Goal: Task Accomplishment & Management: Use online tool/utility

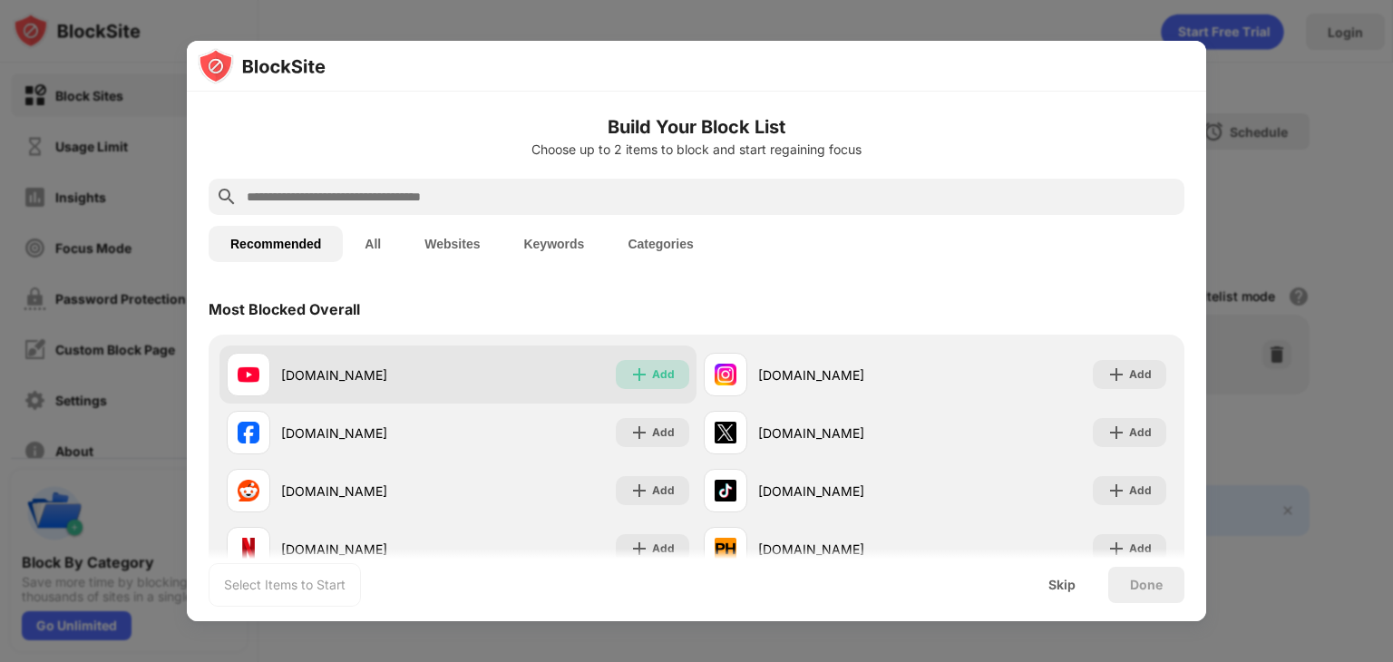
click at [642, 375] on div "Add" at bounding box center [652, 374] width 73 height 29
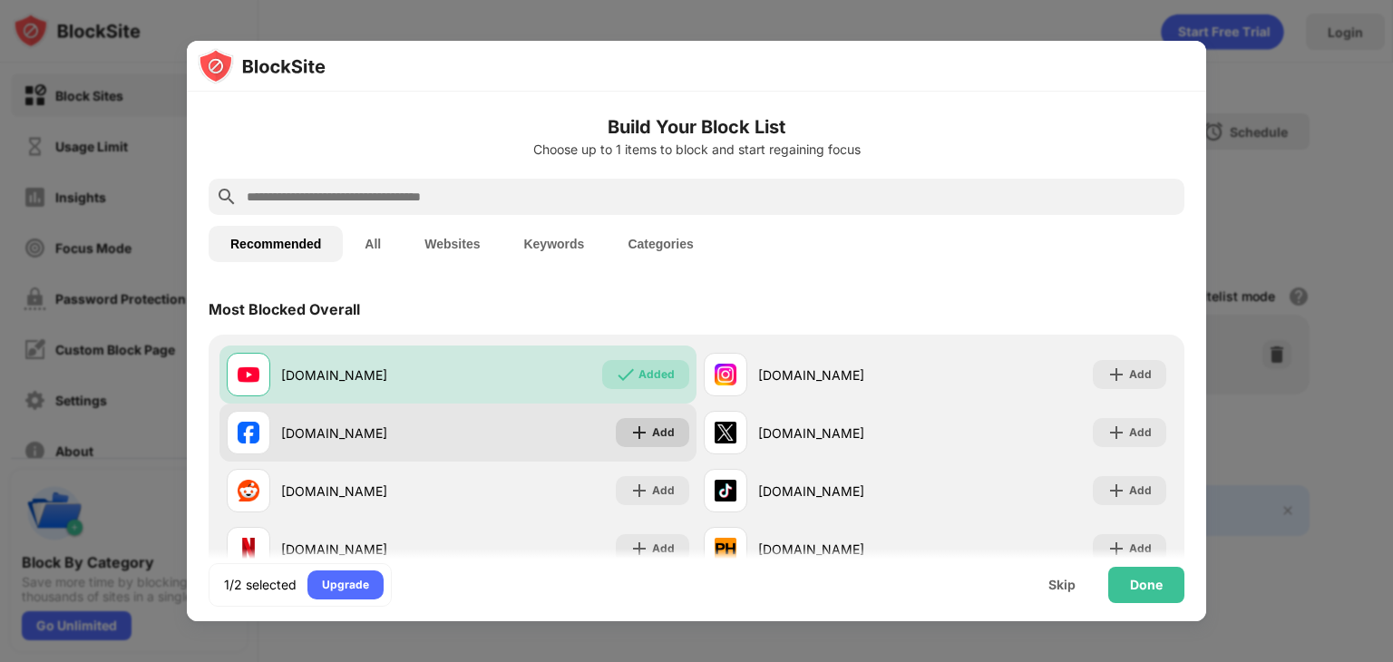
click at [641, 432] on img at bounding box center [639, 432] width 18 height 18
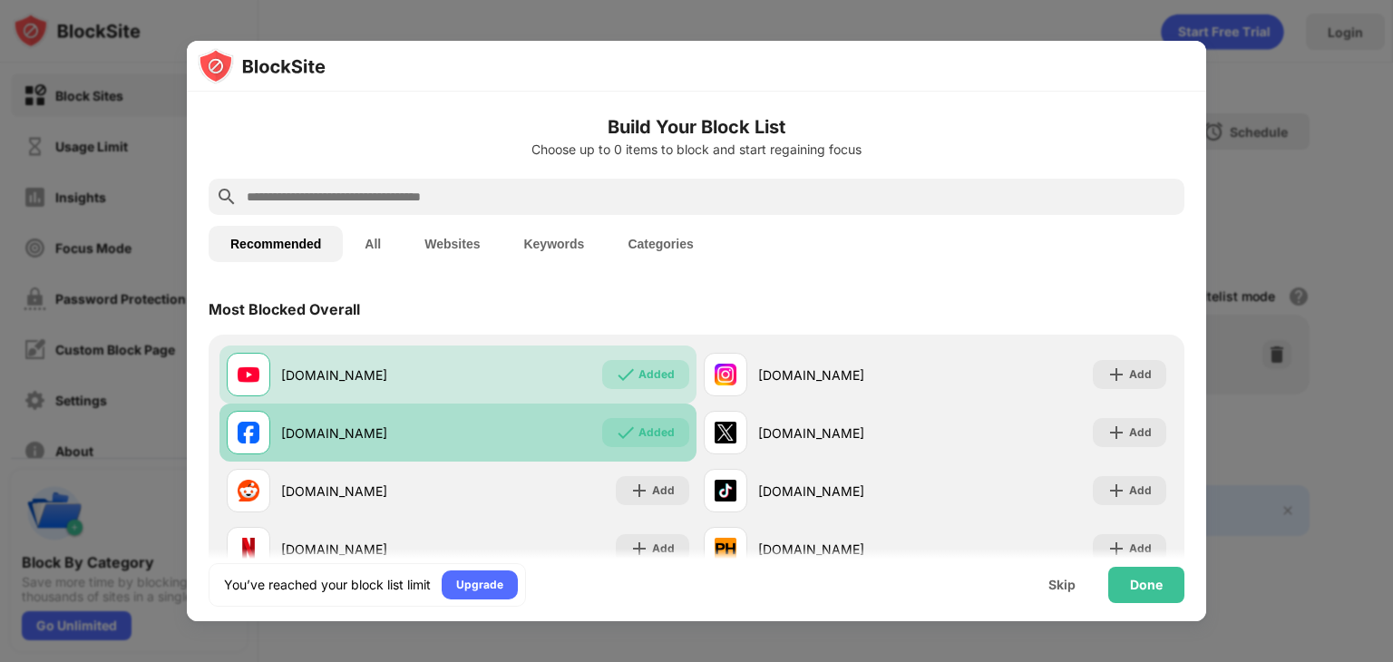
click at [641, 432] on div "Added" at bounding box center [656, 432] width 36 height 18
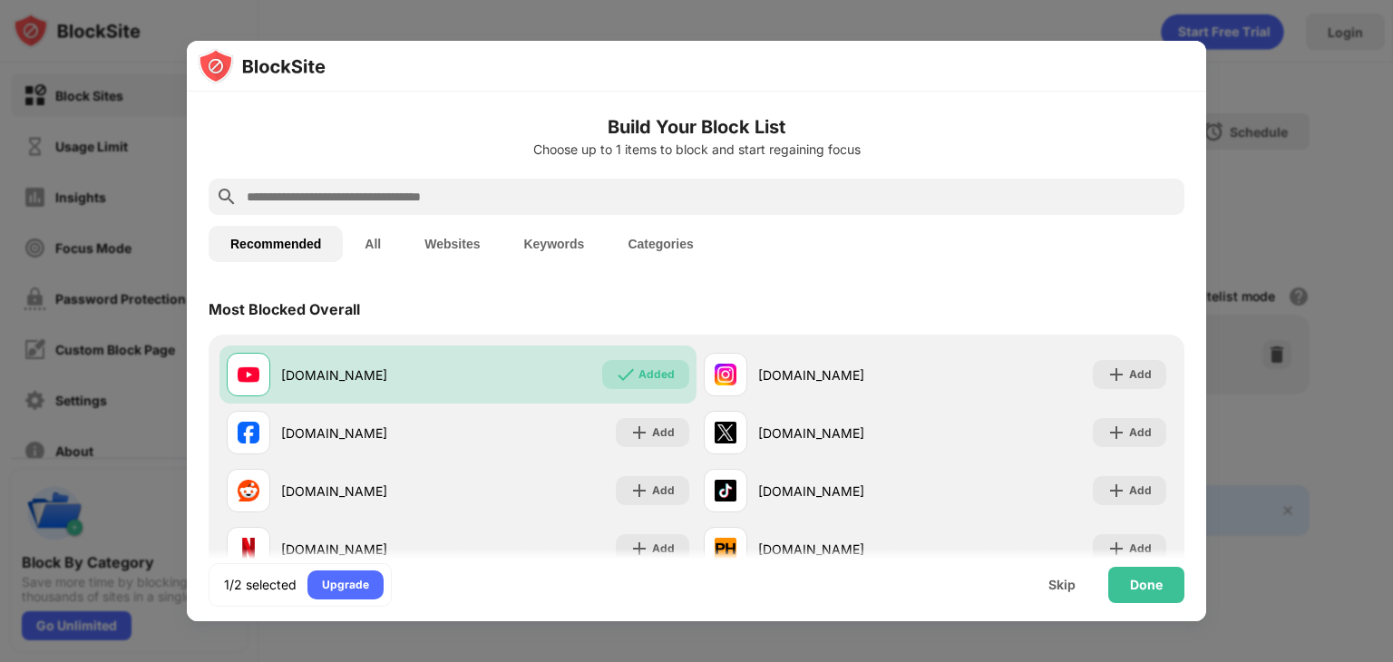
click at [573, 186] on input "text" at bounding box center [711, 197] width 932 height 22
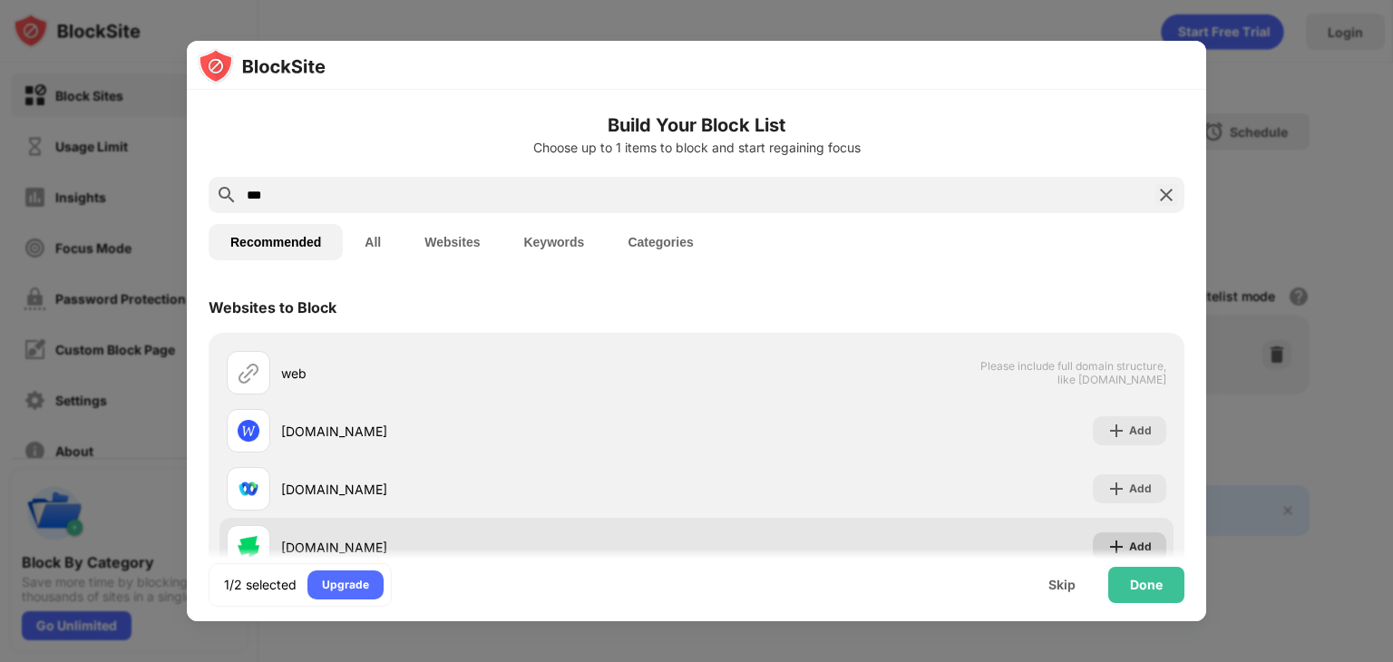
type input "***"
click at [1107, 540] on img at bounding box center [1116, 547] width 18 height 18
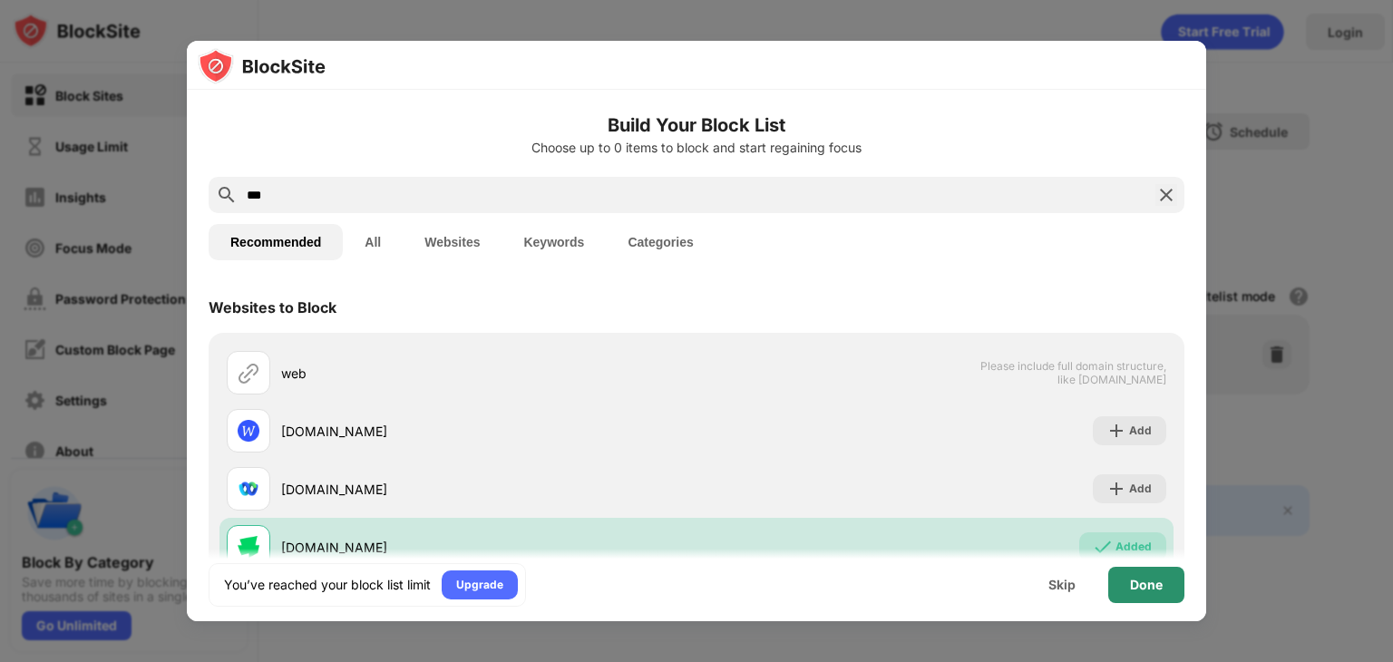
click at [1149, 591] on div "Done" at bounding box center [1146, 585] width 33 height 15
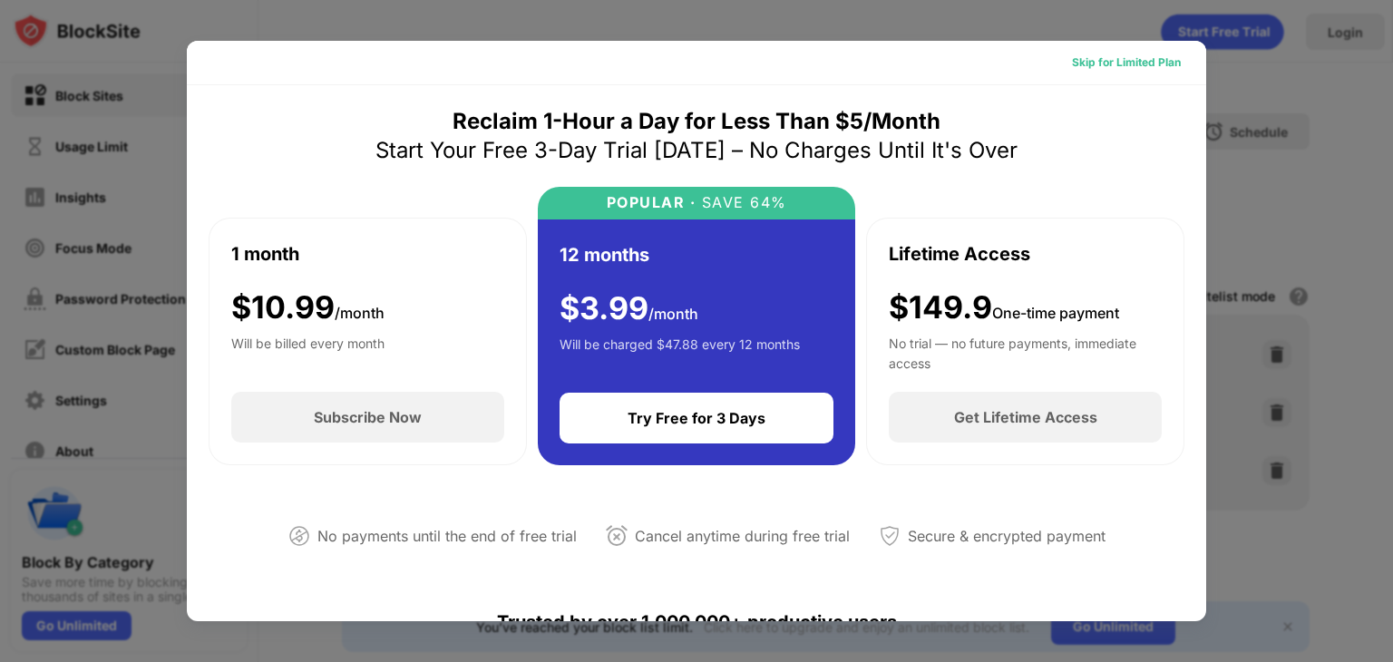
click at [1118, 64] on div "Skip for Limited Plan" at bounding box center [1126, 63] width 109 height 18
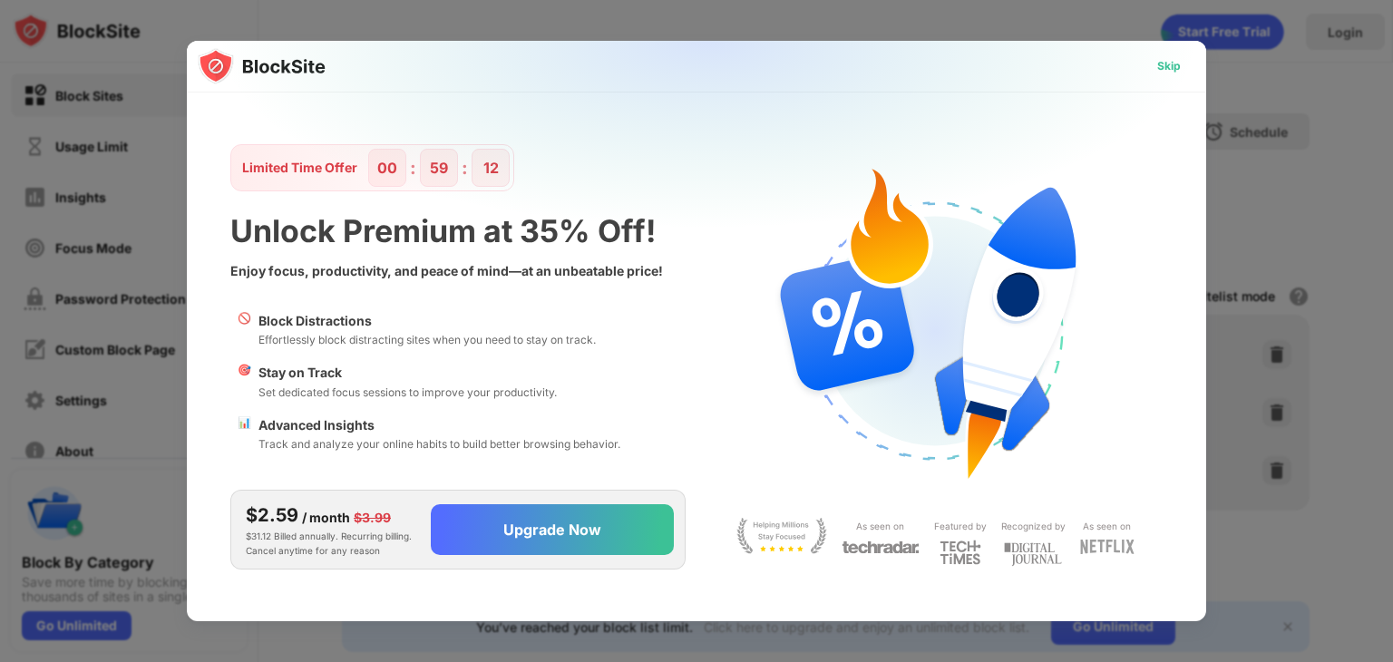
click at [1163, 74] on div "Skip" at bounding box center [1169, 66] width 24 height 18
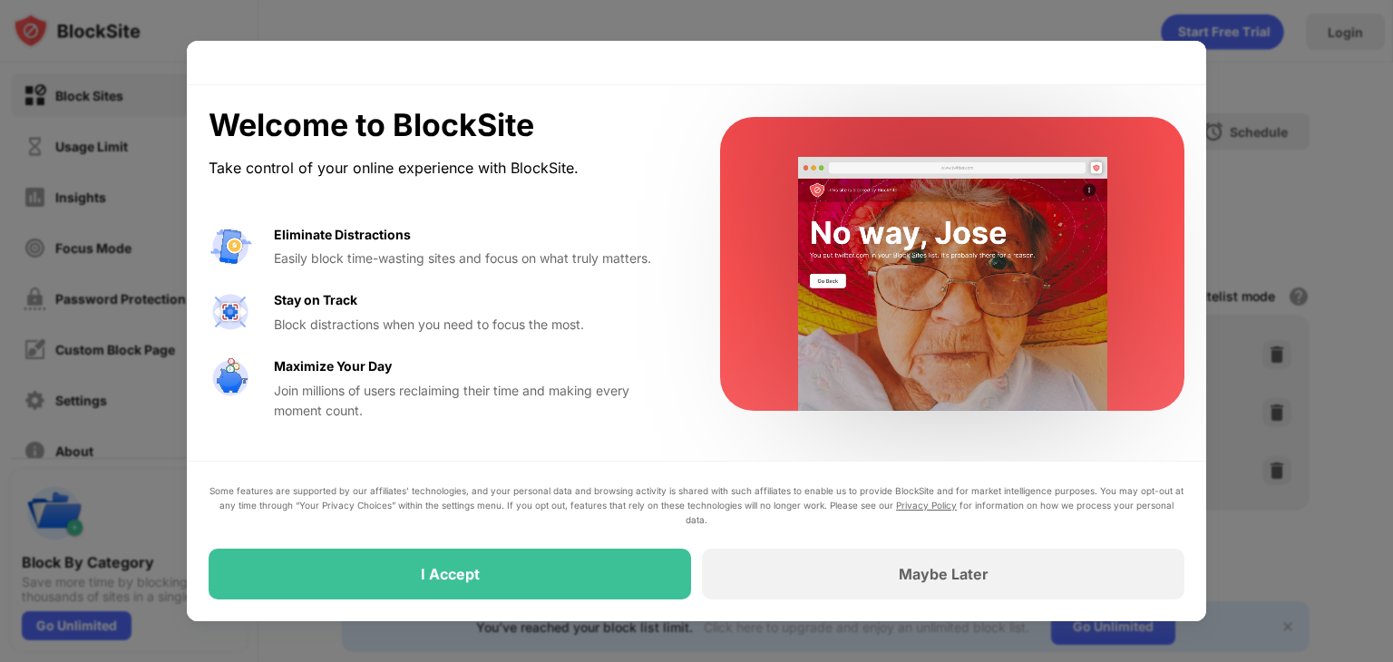
click at [1163, 85] on div "Welcome to BlockSite Take control of your online experience with BlockSite. Eli…" at bounding box center [696, 263] width 1019 height 357
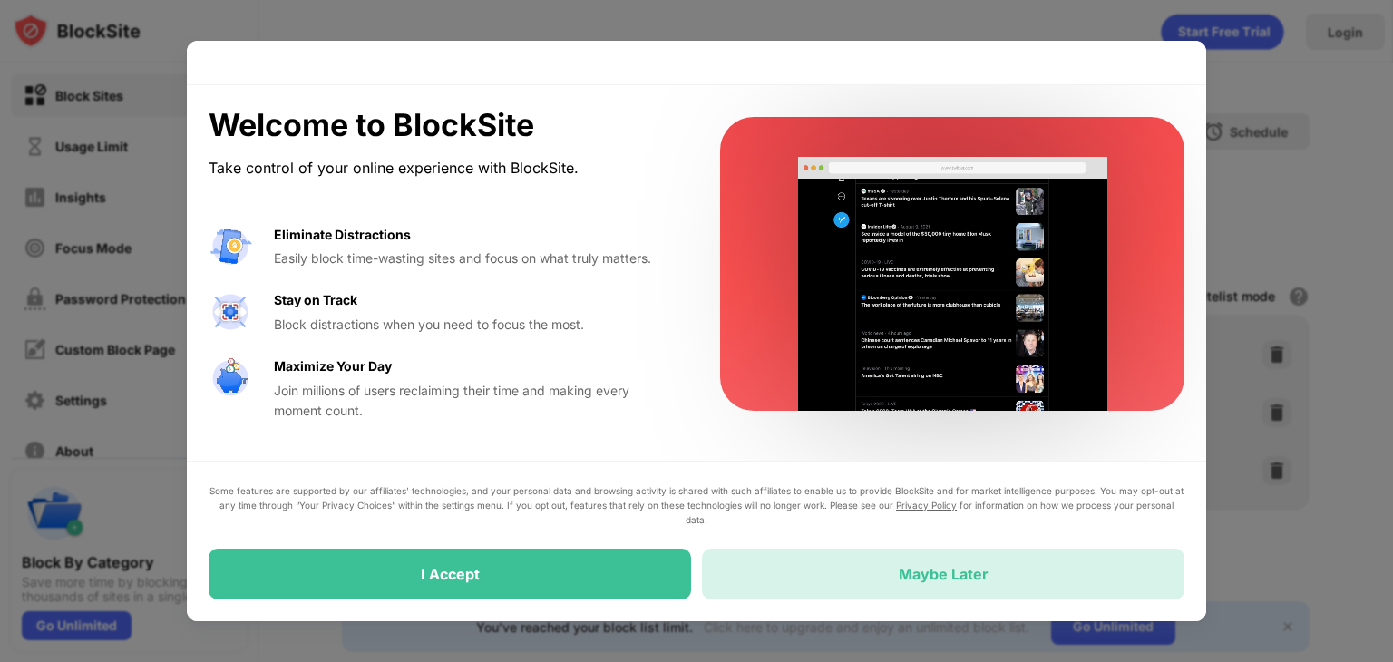
click at [909, 580] on div "Maybe Later" at bounding box center [944, 574] width 90 height 18
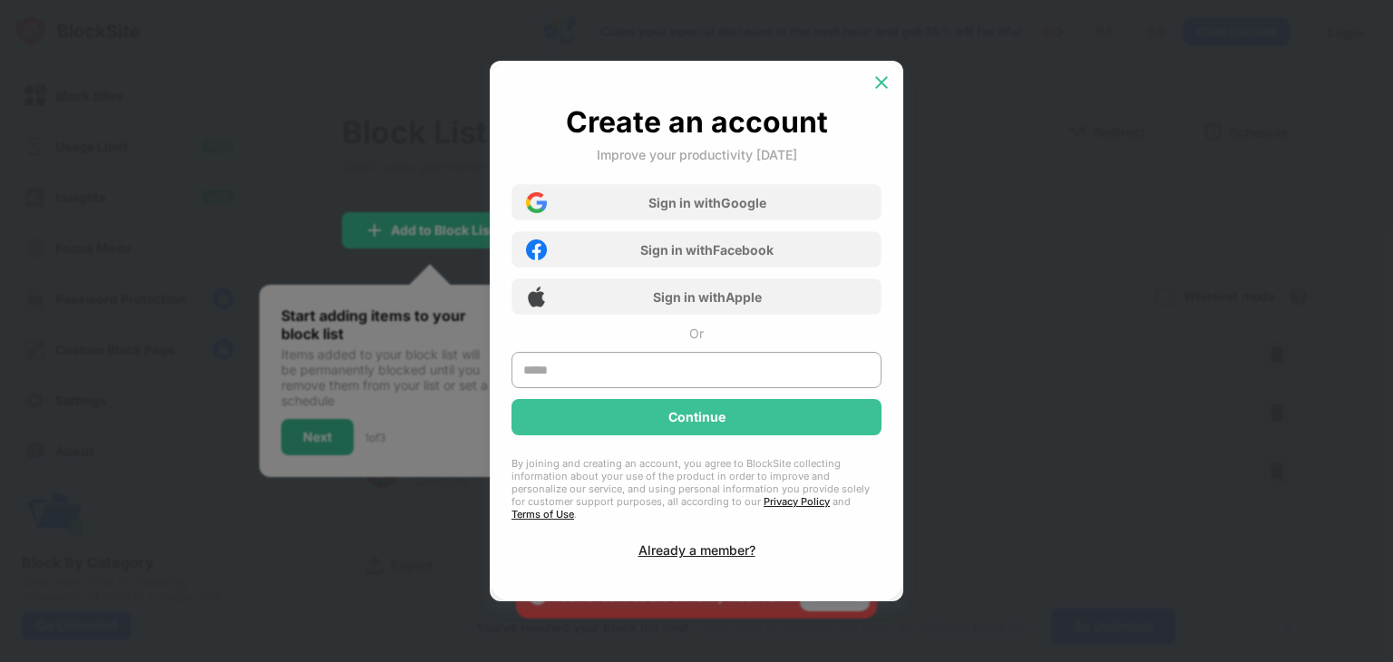
click at [881, 92] on img at bounding box center [881, 82] width 18 height 18
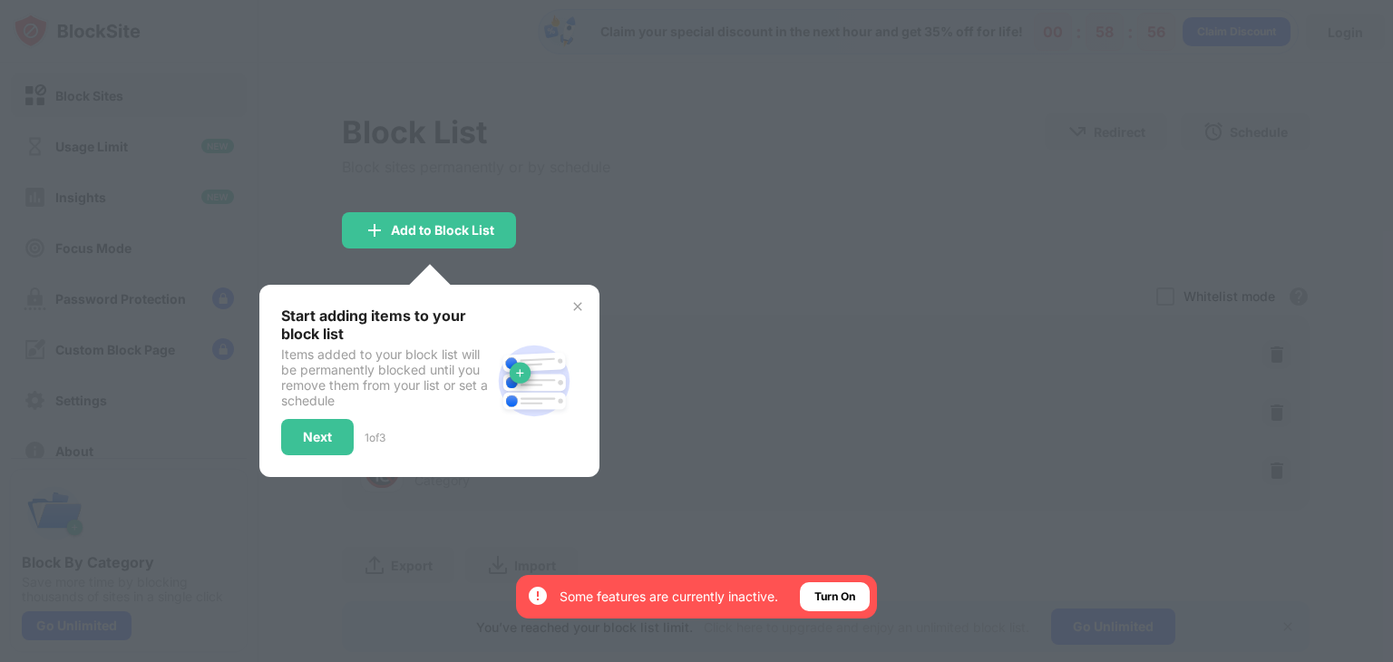
click at [674, 252] on div at bounding box center [696, 331] width 1393 height 662
click at [314, 430] on div "Next" at bounding box center [317, 437] width 29 height 15
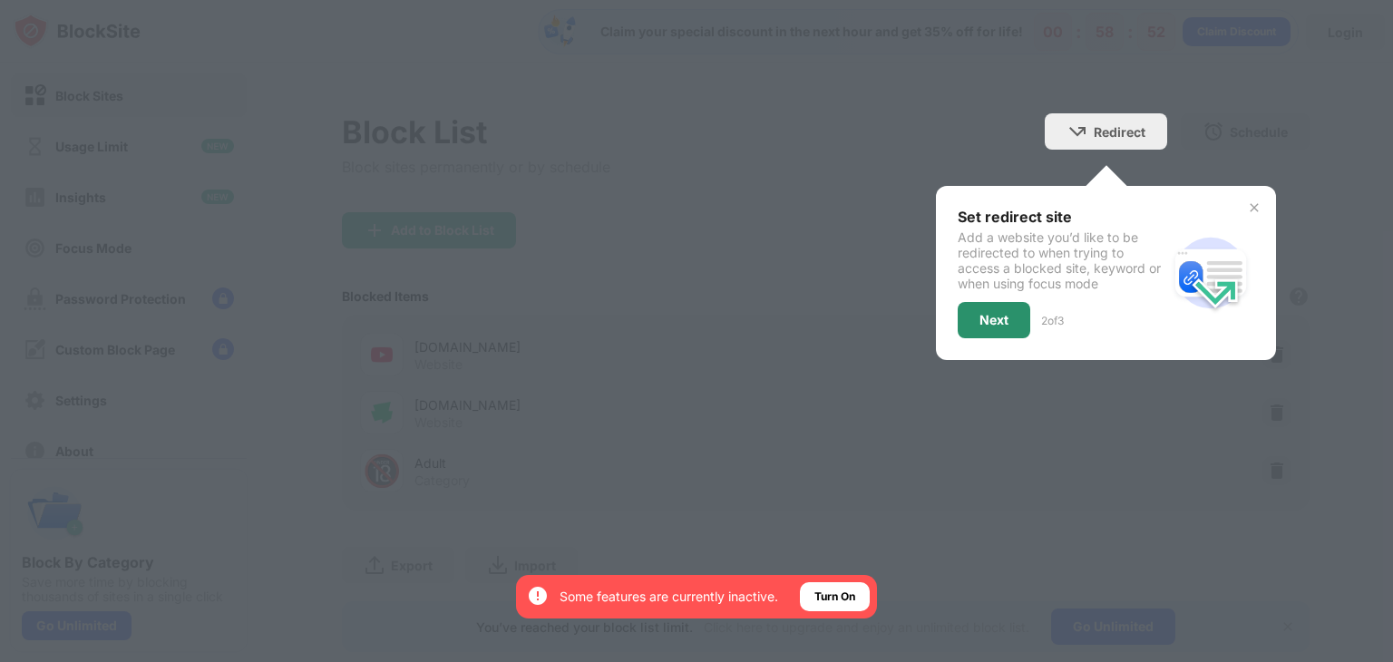
click at [986, 323] on div "Next" at bounding box center [993, 320] width 29 height 15
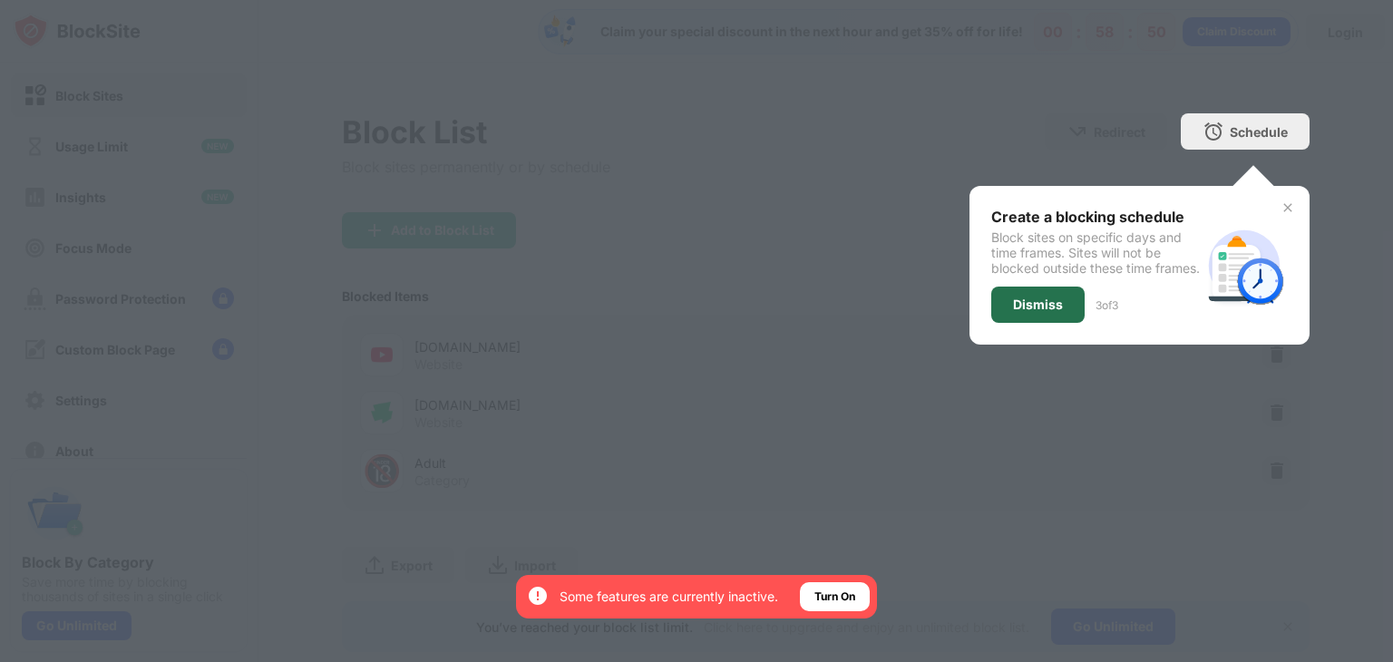
click at [1017, 312] on div "Dismiss" at bounding box center [1038, 304] width 50 height 15
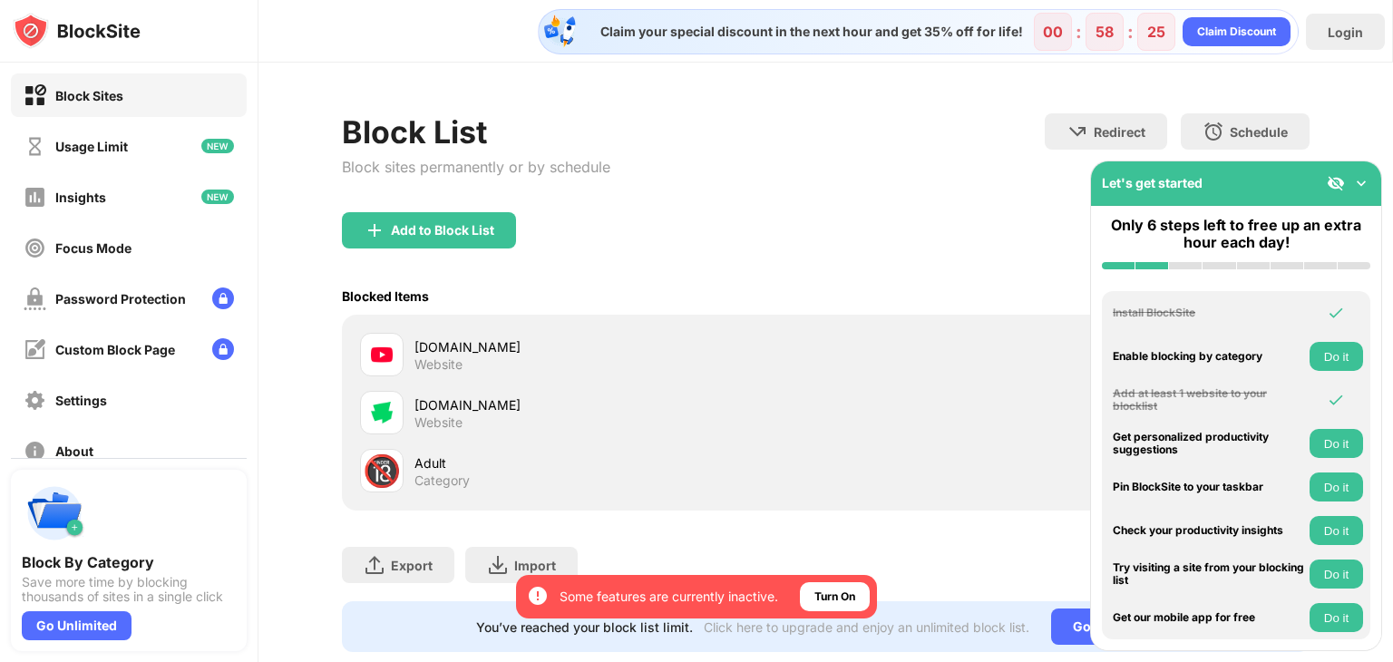
click at [1360, 184] on img at bounding box center [1361, 183] width 18 height 18
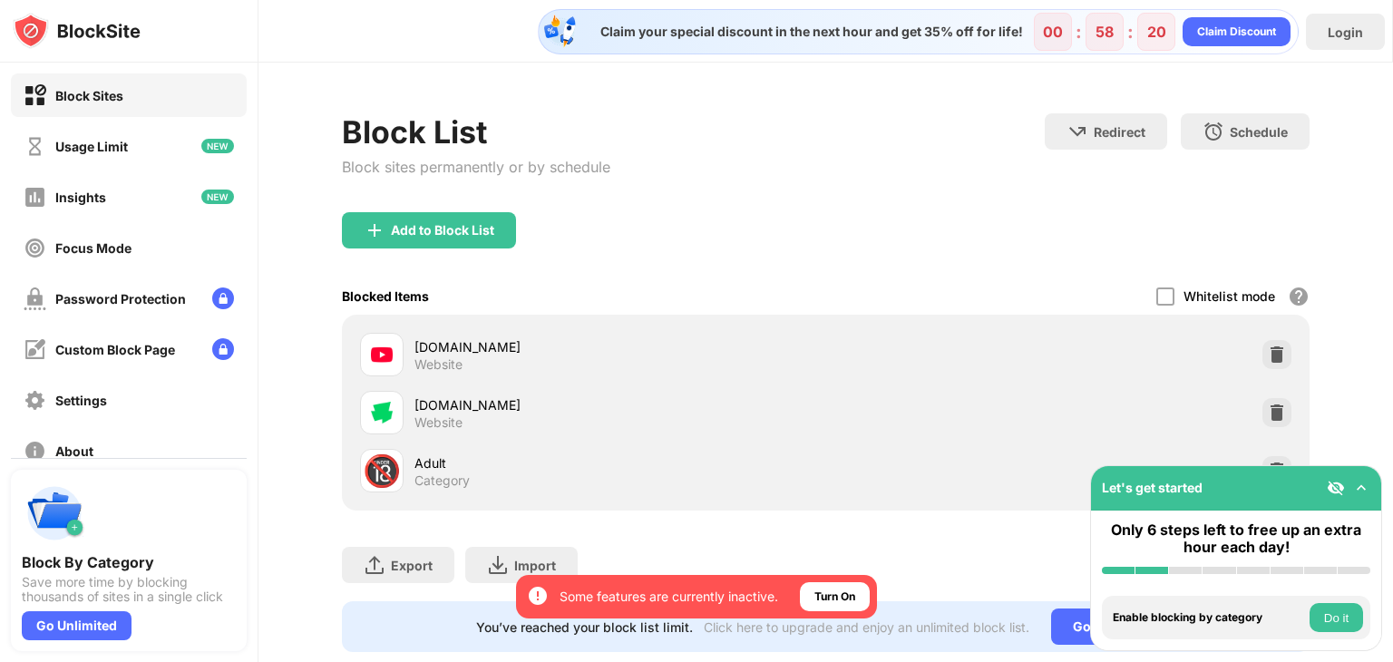
click at [1338, 491] on img at bounding box center [1336, 488] width 18 height 18
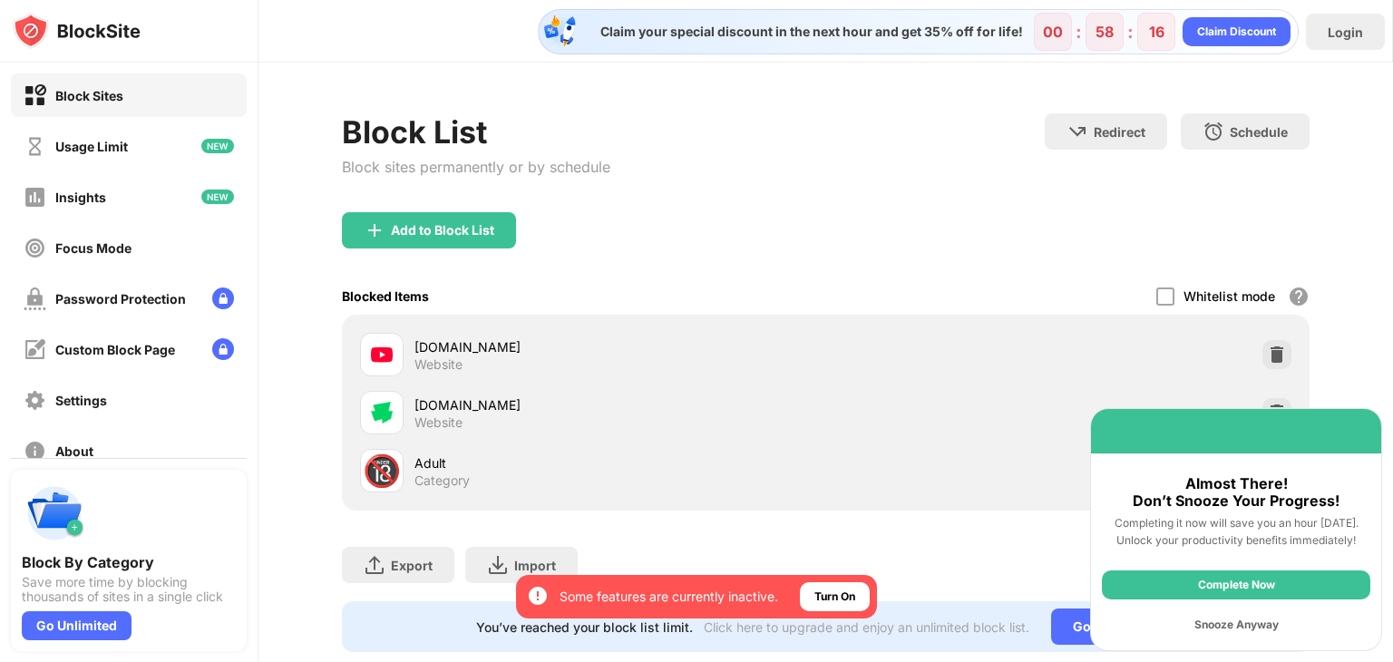
click at [1235, 628] on div "Snooze Anyway" at bounding box center [1236, 624] width 268 height 29
